Goal: Information Seeking & Learning: Find specific fact

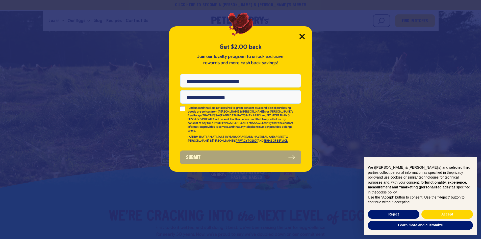
click at [302, 37] on icon "Close Modal" at bounding box center [302, 36] width 5 height 5
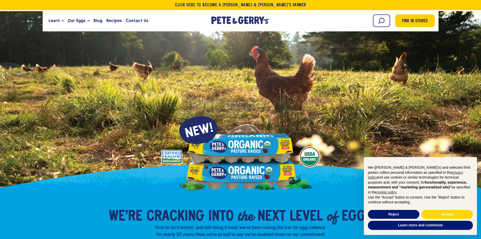
click at [243, 92] on div at bounding box center [240, 101] width 323 height 181
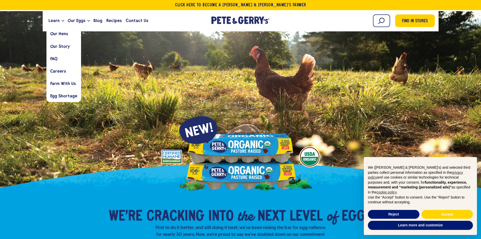
click at [62, 23] on li "Learn Our Hens Our Story FAQ Careers Farm With Us Egg Shortage" at bounding box center [55, 21] width 19 height 14
click at [61, 58] on link "FAQ" at bounding box center [63, 58] width 35 height 12
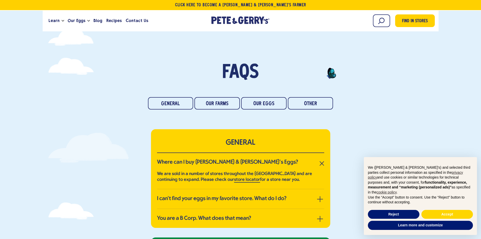
click at [415, 132] on div "GENERAL Where can I buy [PERSON_NAME] & [PERSON_NAME]’s Eggs? We are sold in a …" at bounding box center [240, 178] width 481 height 99
click at [241, 120] on div "FAQs General Our Farms Our Eggs Other" at bounding box center [240, 82] width 481 height 80
click at [240, 116] on div "General Our Farms Our Eggs Other" at bounding box center [241, 103] width 201 height 28
click at [241, 115] on div "General Our Farms Our Eggs Other" at bounding box center [241, 103] width 201 height 28
